Goal: Task Accomplishment & Management: Manage account settings

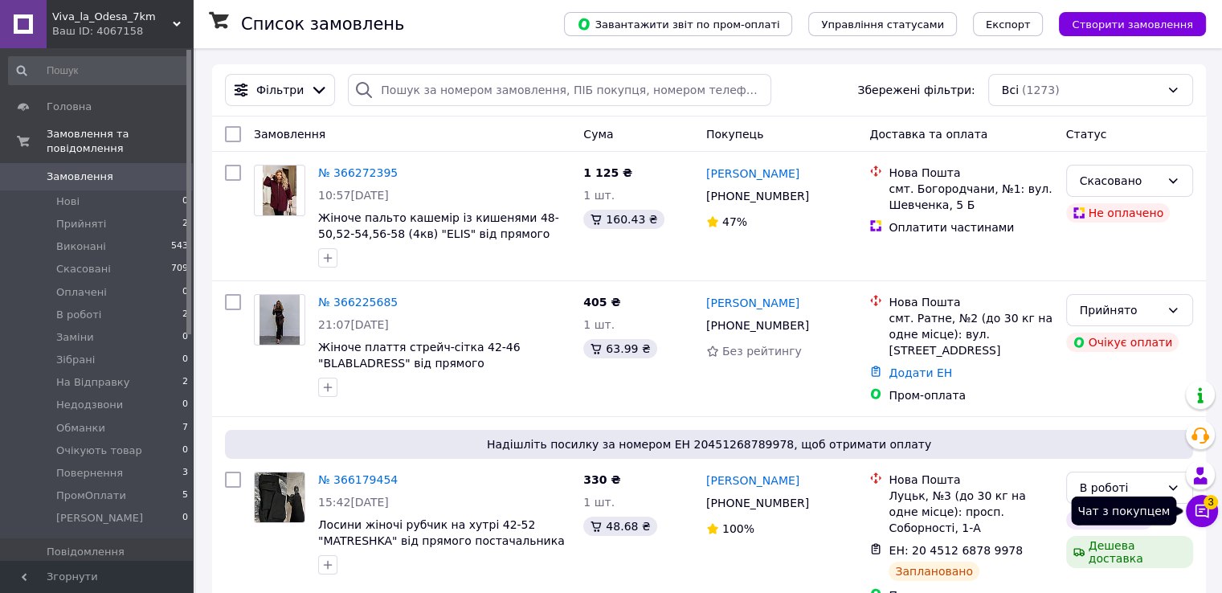
click at [1195, 513] on icon at bounding box center [1202, 511] width 14 height 14
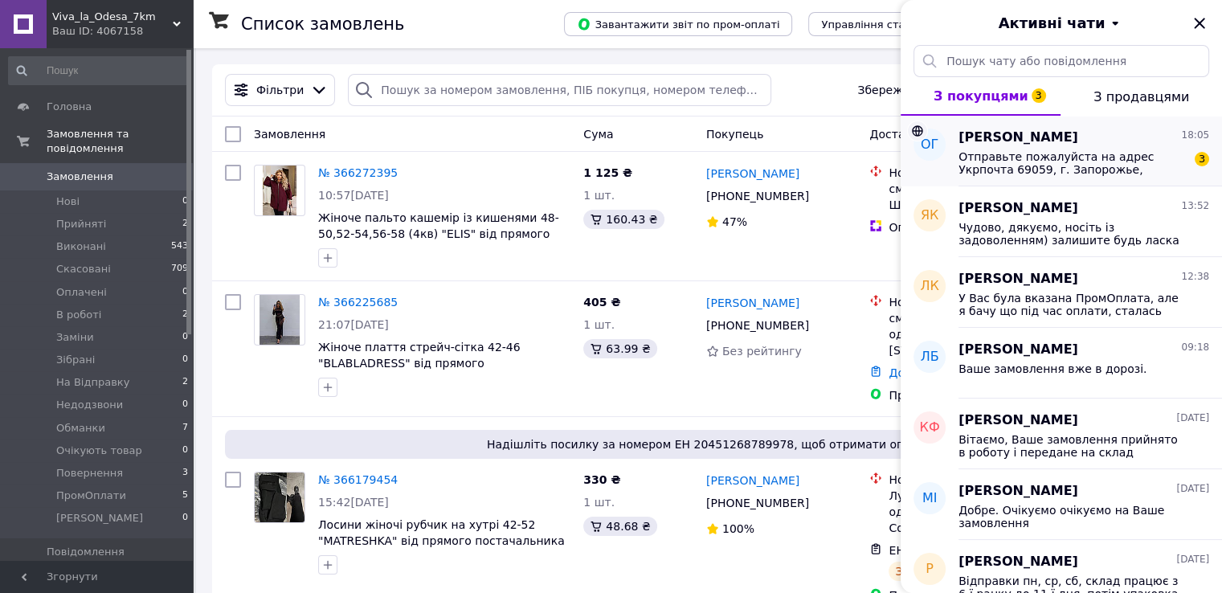
click at [1009, 173] on span "Отправьте пожалуйста на адрес Укрпочта 69059, г. Запорожье, 0997192877, Гузенко…" at bounding box center [1072, 163] width 228 height 26
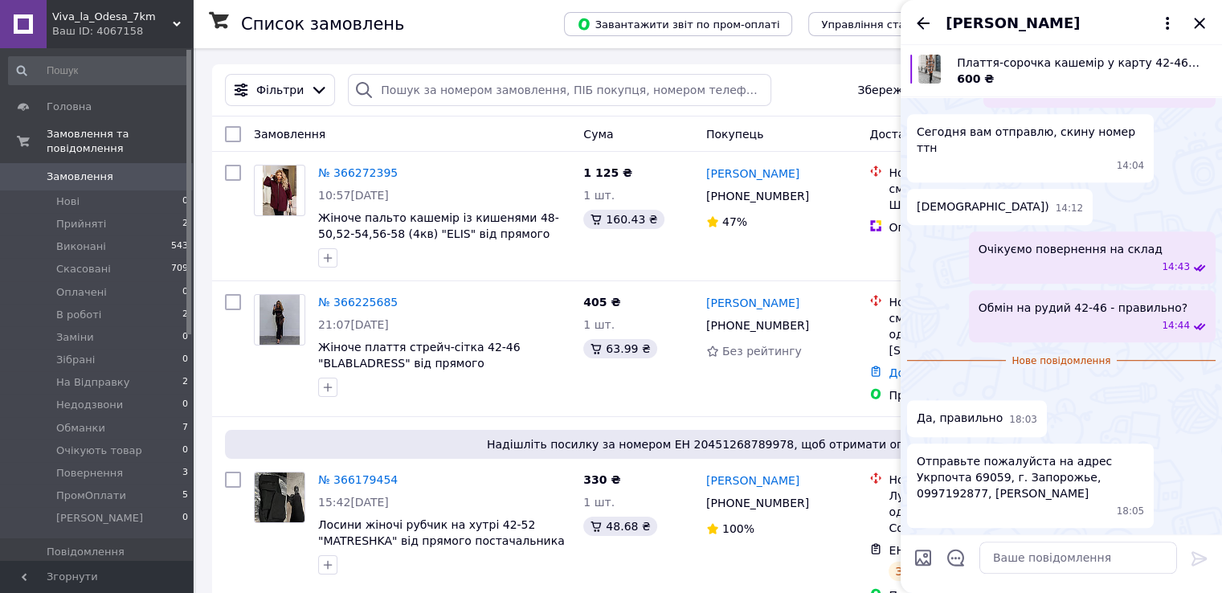
scroll to position [1457, 0]
click at [920, 380] on img at bounding box center [913, 386] width 13 height 13
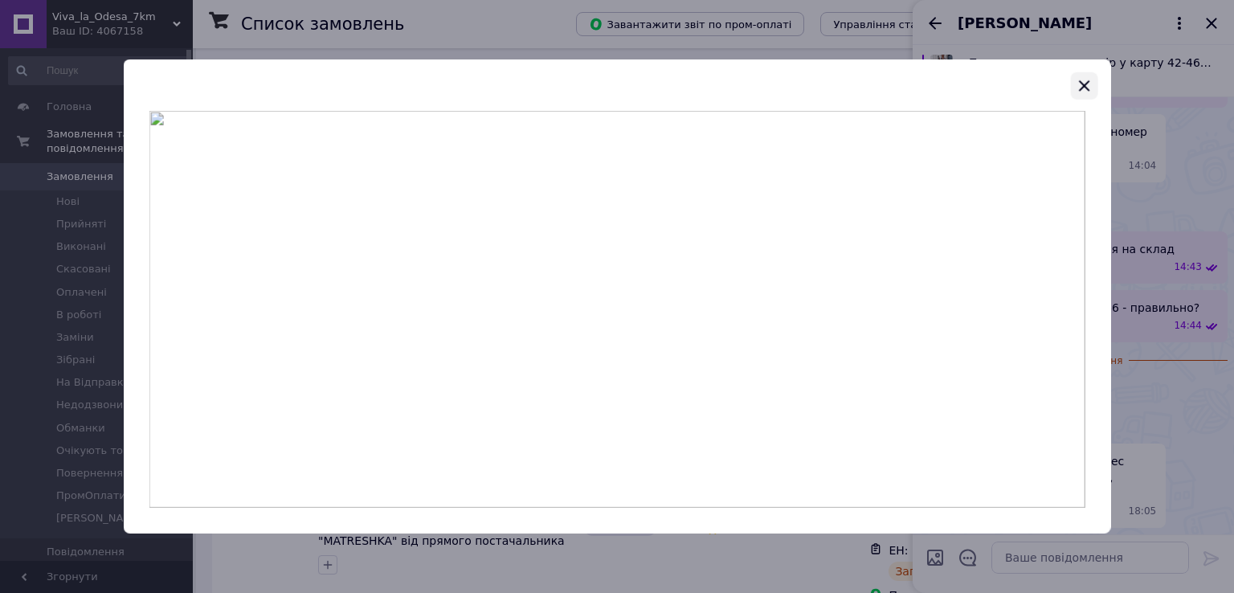
click at [1085, 93] on icon "button" at bounding box center [1083, 85] width 19 height 19
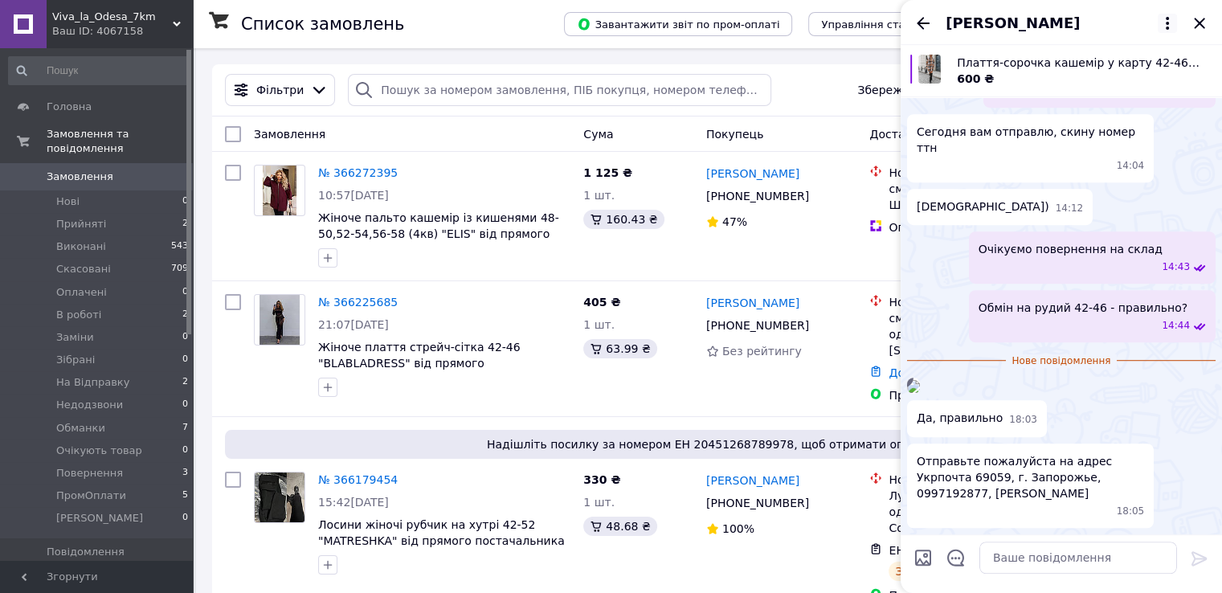
click at [1173, 23] on icon at bounding box center [1166, 23] width 19 height 19
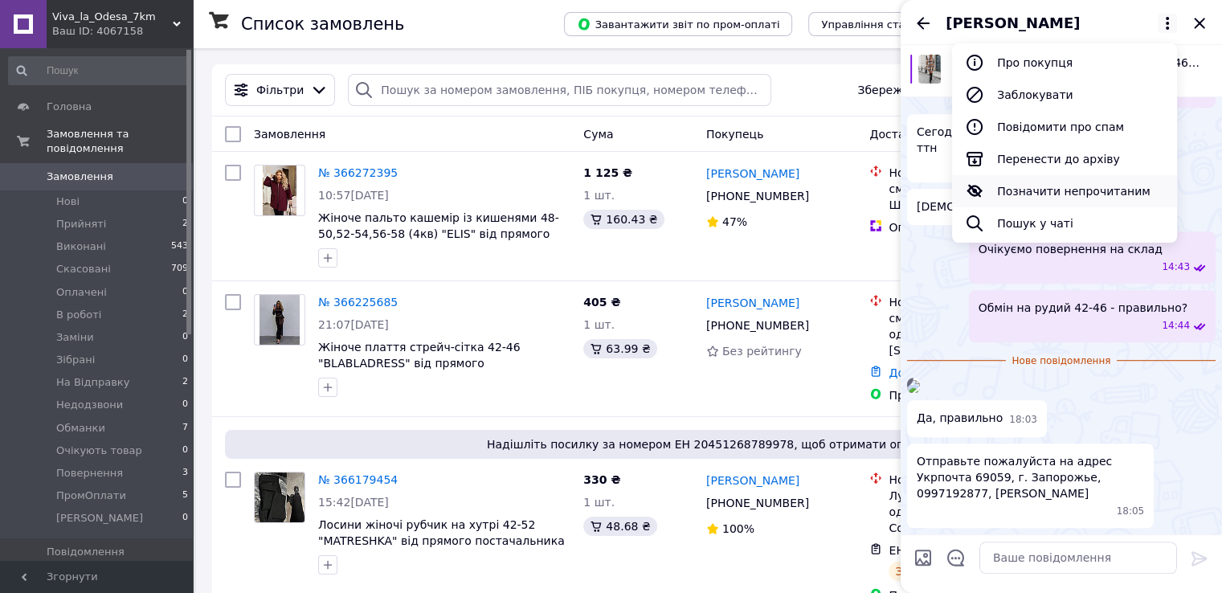
click at [1079, 187] on button "Позначити непрочитаним" at bounding box center [1064, 191] width 225 height 32
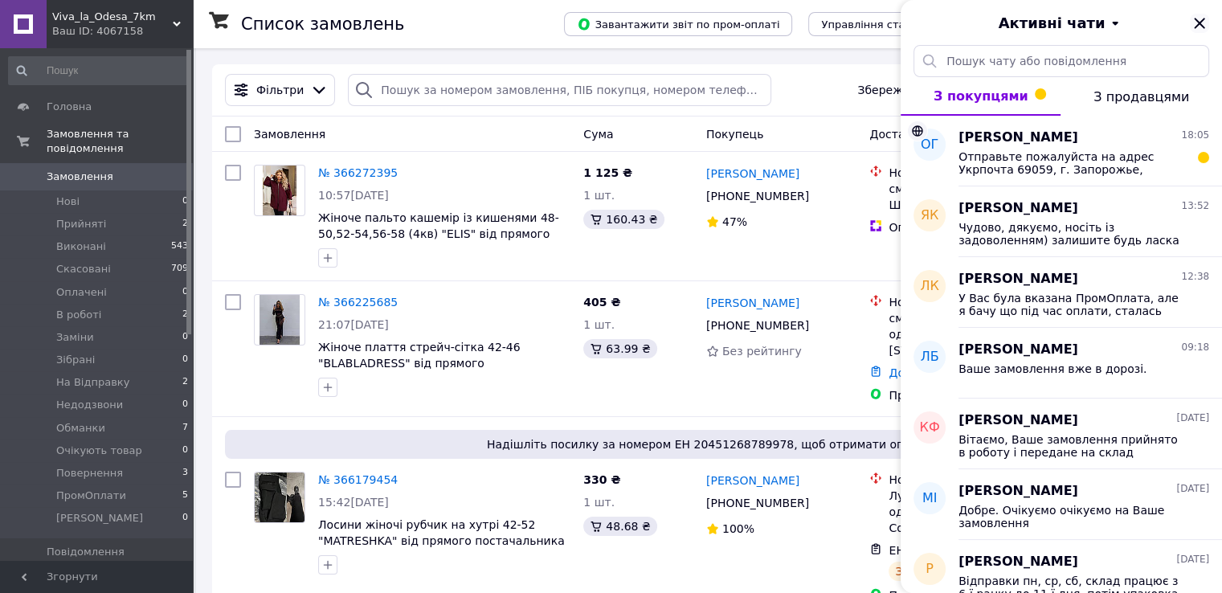
click at [1199, 19] on icon "Закрити" at bounding box center [1198, 23] width 19 height 19
